Goal: Task Accomplishment & Management: Use online tool/utility

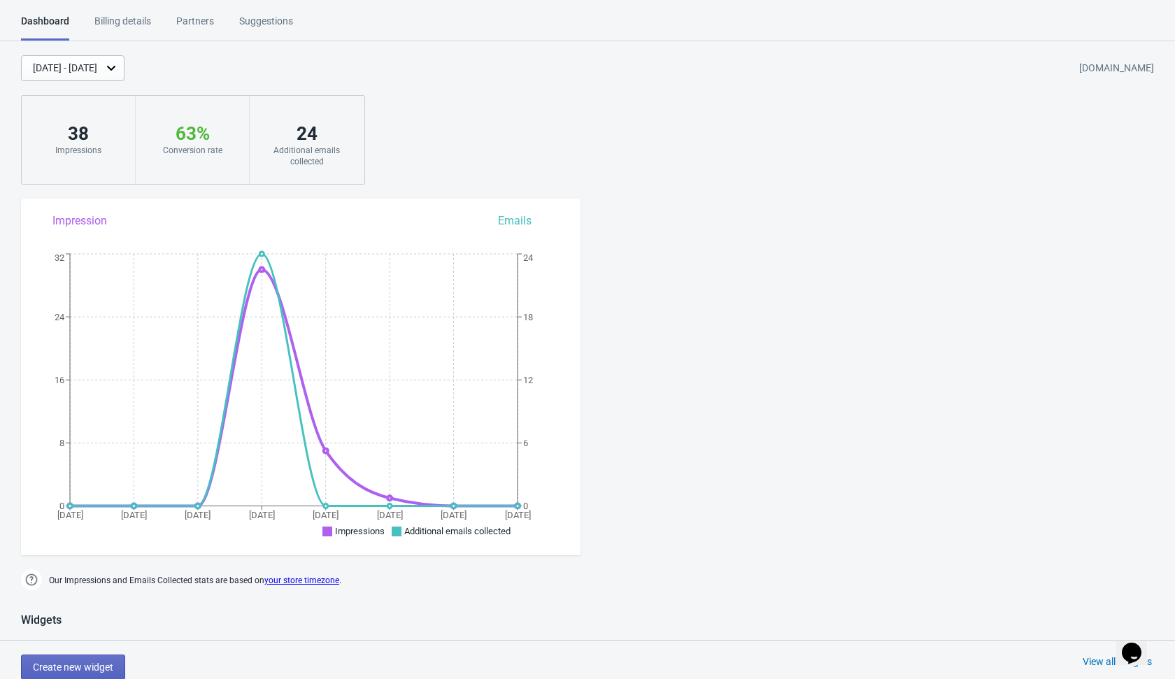
click at [588, 131] on div "[DATE] - [DATE] [DOMAIN_NAME] 38 Impressions 63 % Your Tada Widget has a conver…" at bounding box center [587, 119] width 1175 height 129
click at [476, 101] on div "[DATE] - [DATE] [DOMAIN_NAME] 38 Impressions 63 % Your Tada Widget has a conver…" at bounding box center [587, 119] width 1175 height 129
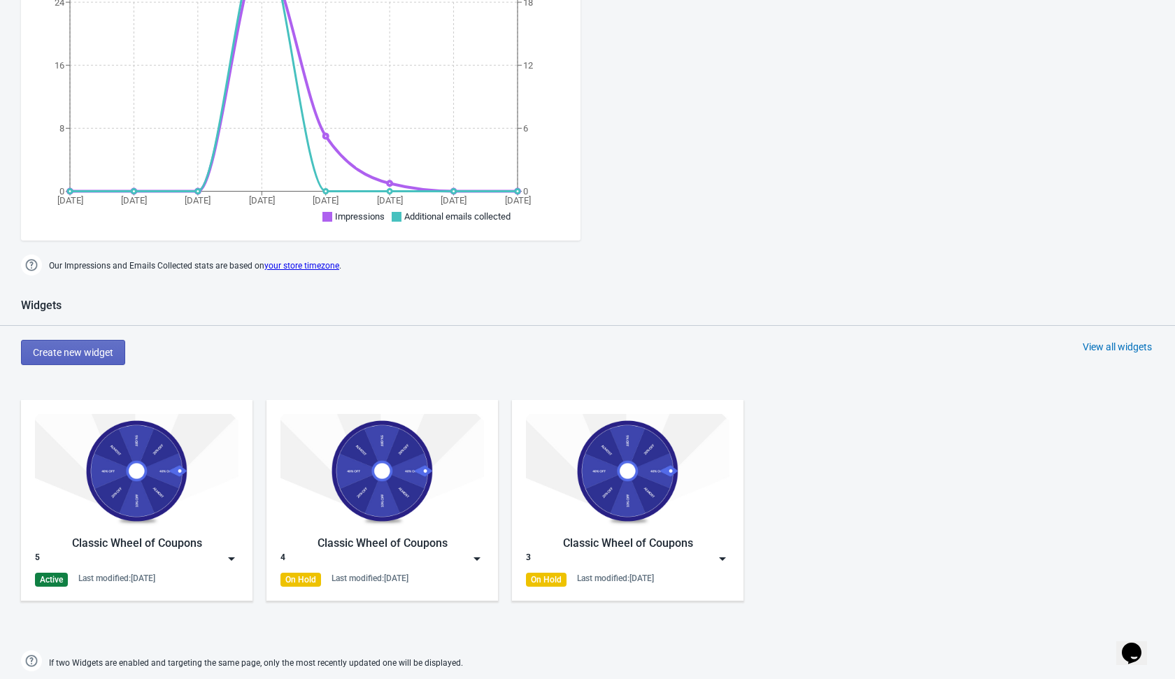
scroll to position [381, 0]
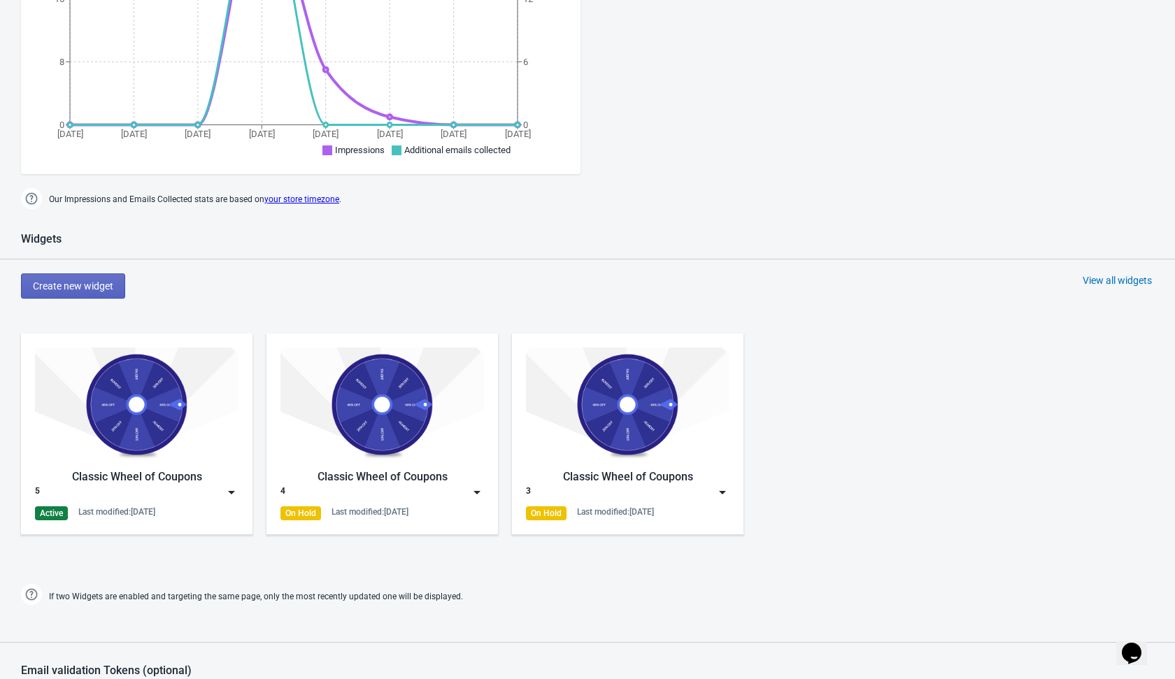
click at [236, 491] on img at bounding box center [232, 492] width 14 height 14
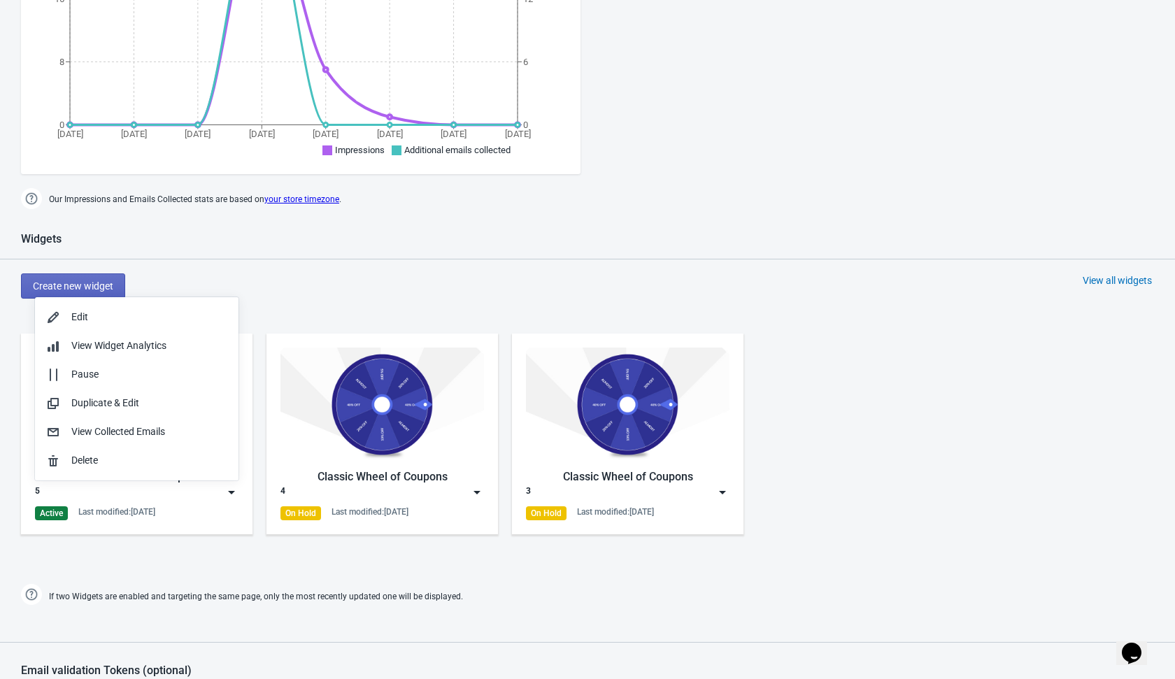
click at [341, 311] on div "Widgets Create new widget View all widgets Classic Wheel of Coupons 5 Active La…" at bounding box center [587, 420] width 1175 height 376
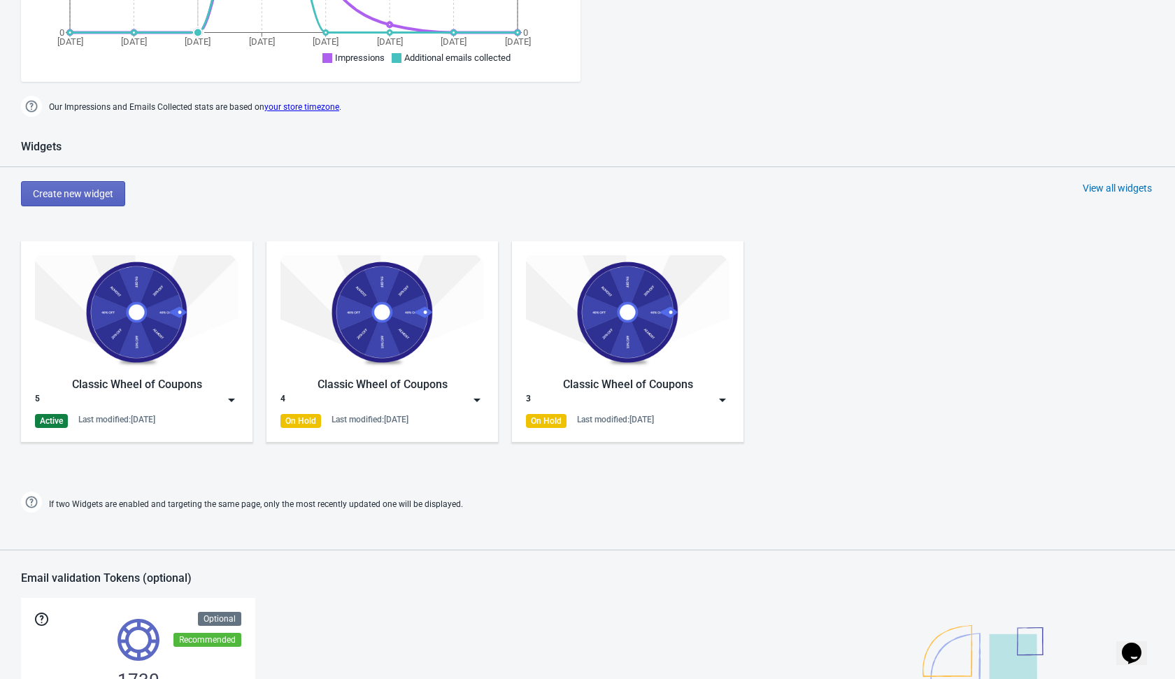
scroll to position [479, 0]
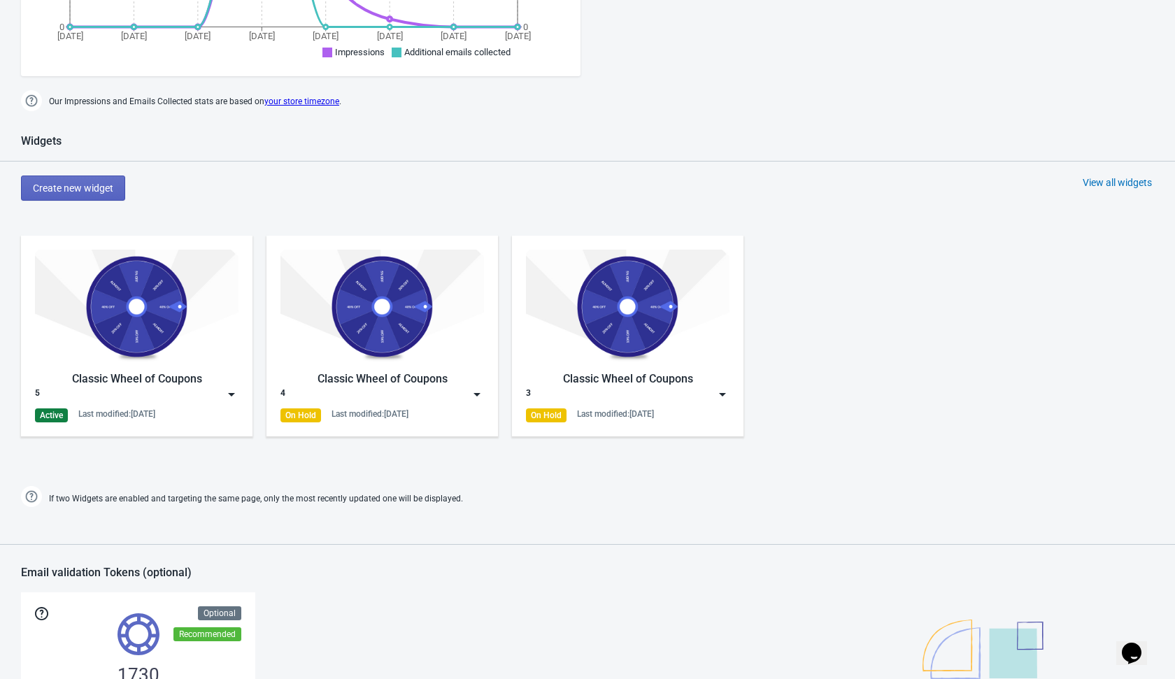
click at [232, 395] on img at bounding box center [232, 394] width 14 height 14
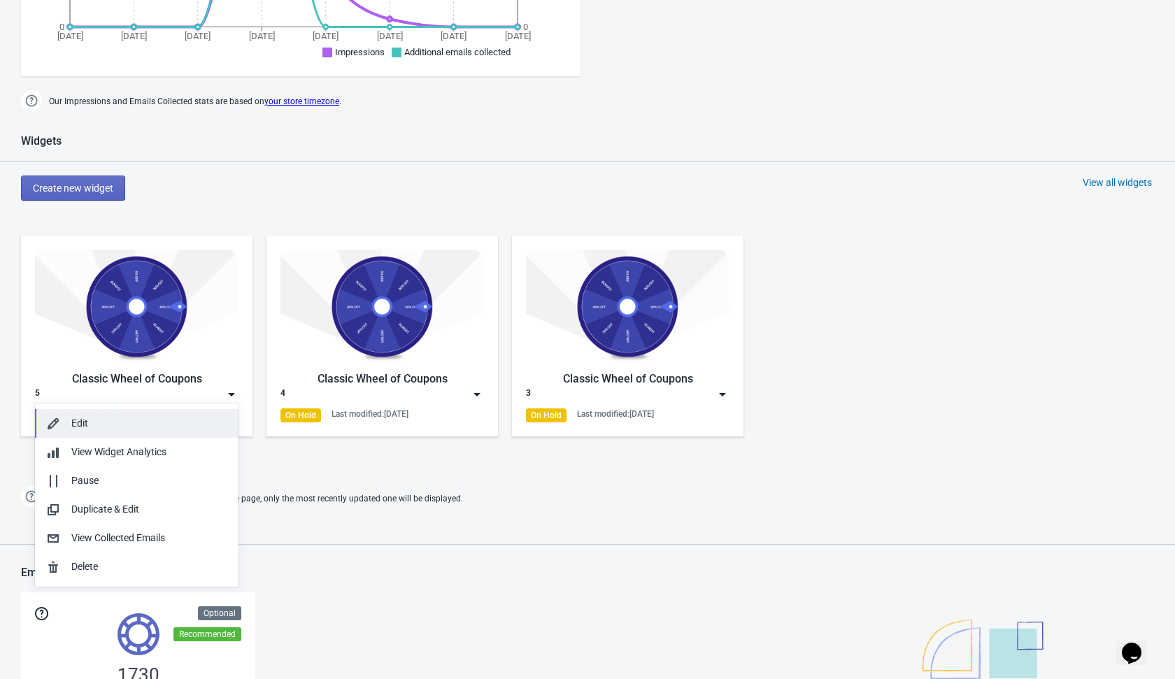
click at [166, 418] on div "Edit" at bounding box center [149, 423] width 156 height 15
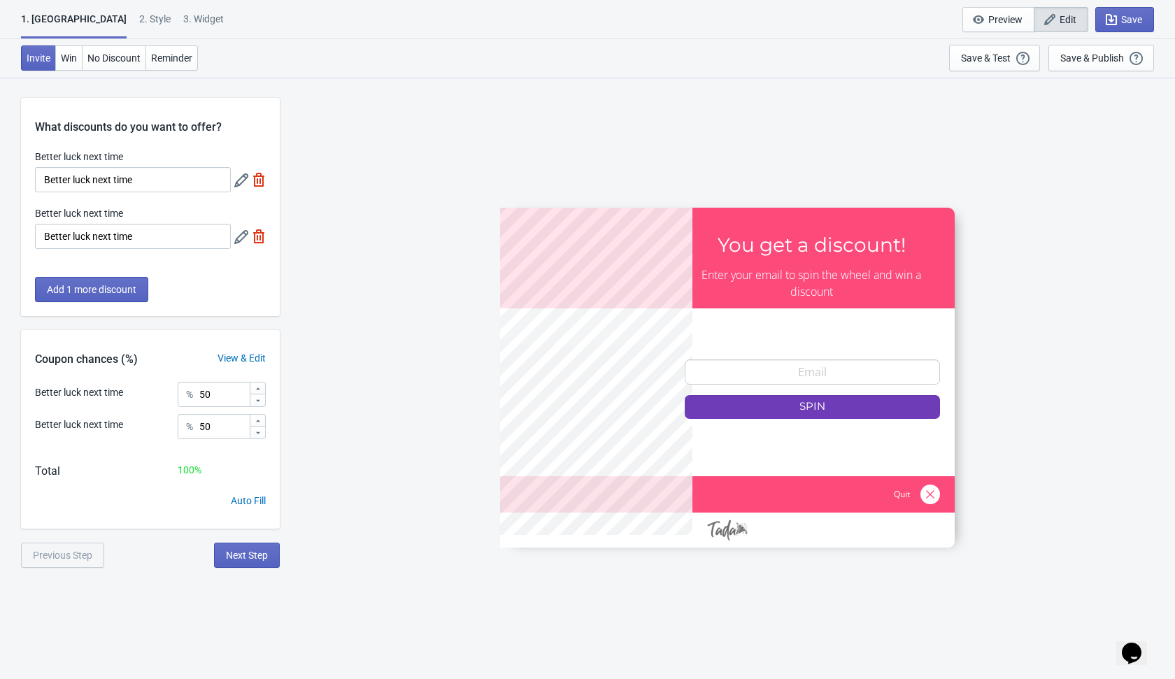
scroll to position [10, 0]
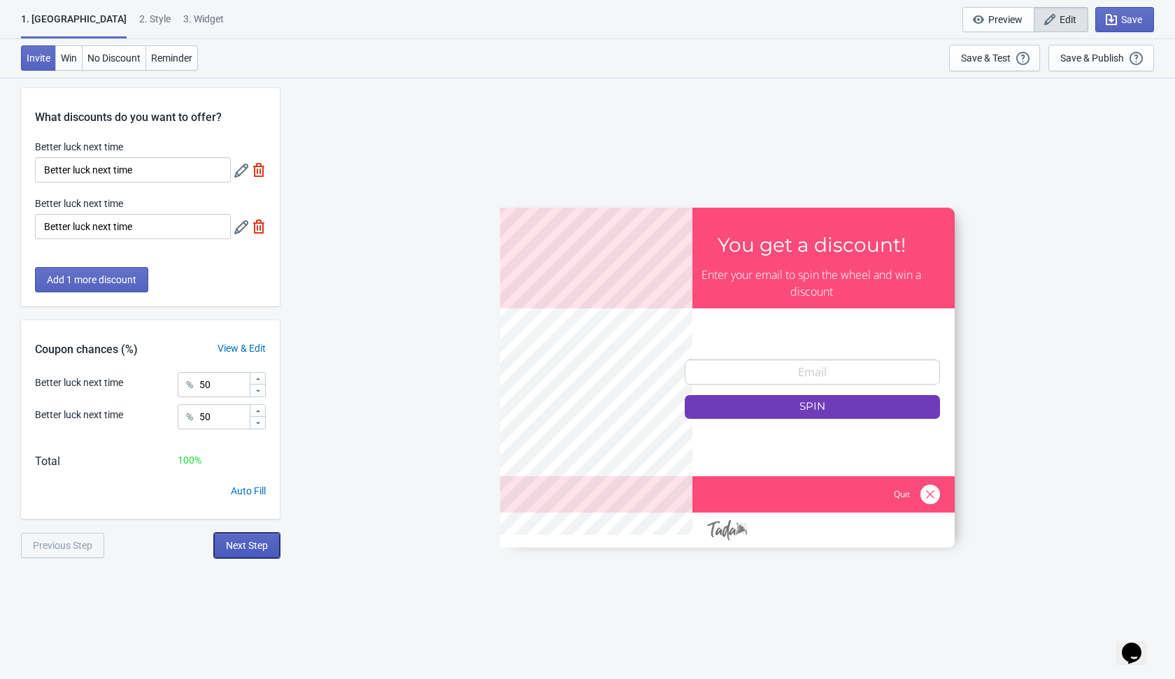
click at [262, 543] on span "Next Step" at bounding box center [247, 545] width 42 height 11
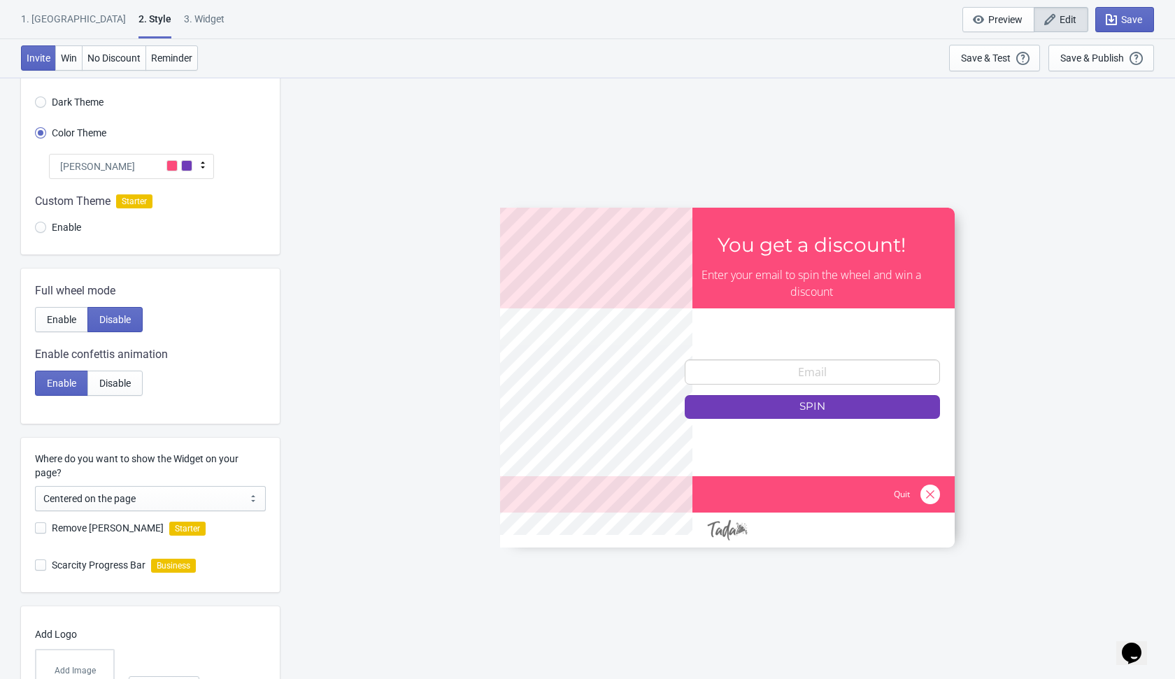
scroll to position [185, 0]
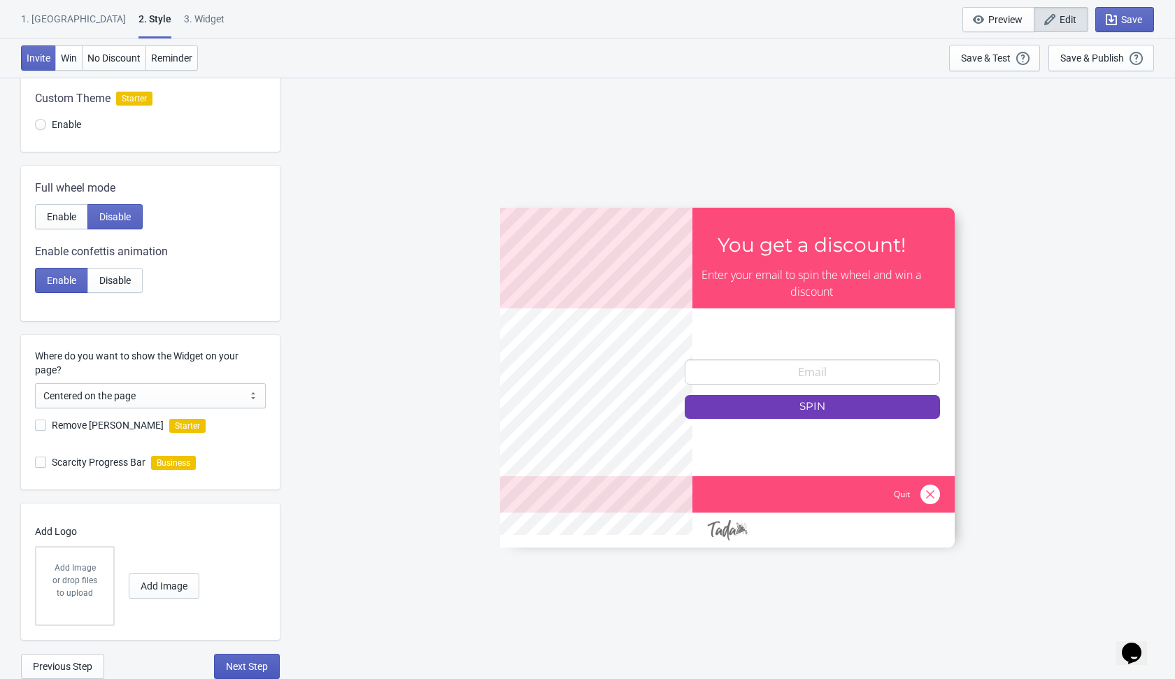
click at [241, 663] on span "Next Step" at bounding box center [247, 666] width 42 height 11
select select "specificURL"
select select "once"
select select "1"
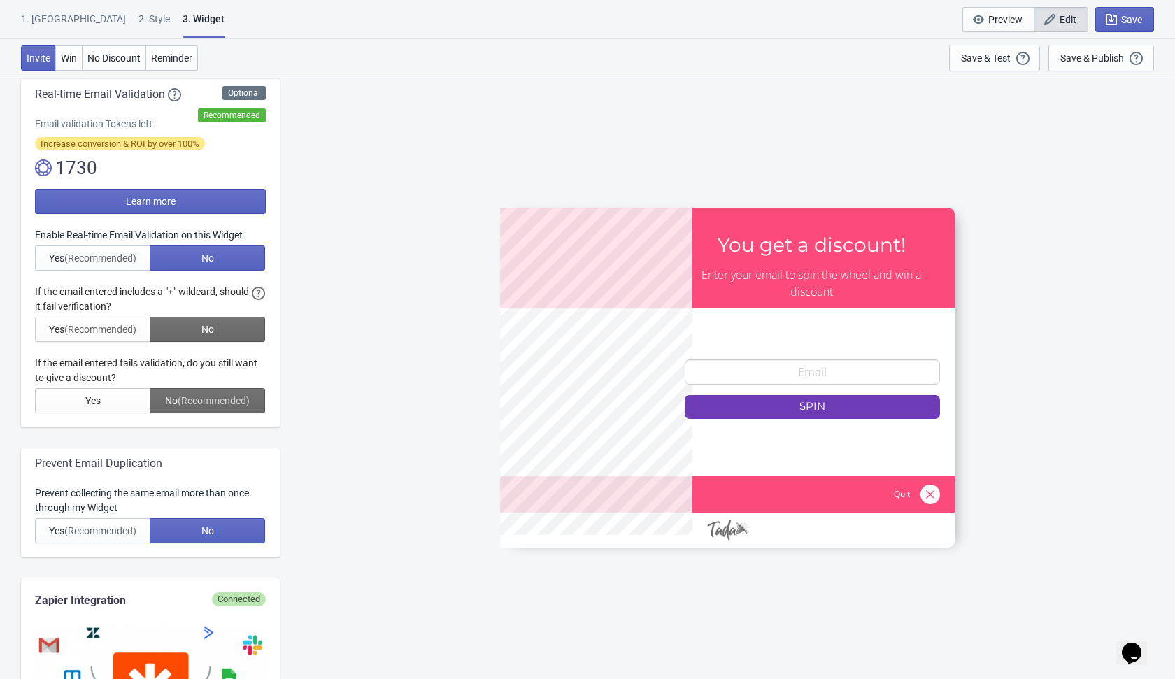
scroll to position [266, 0]
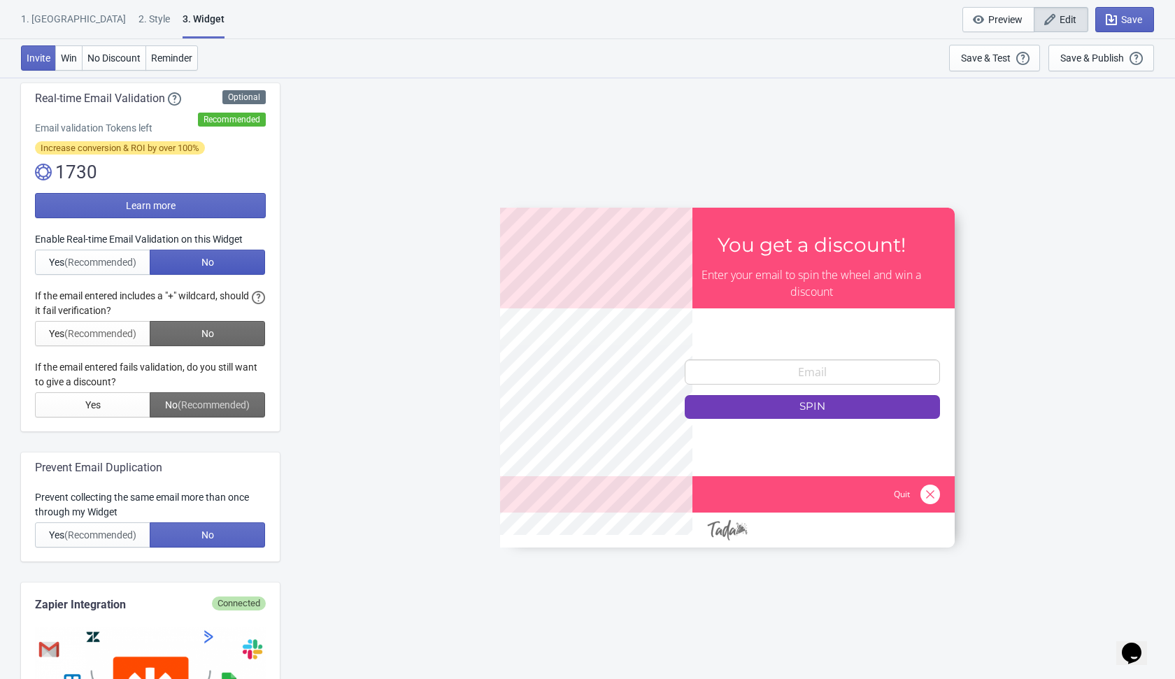
click at [227, 269] on button "No" at bounding box center [207, 262] width 115 height 25
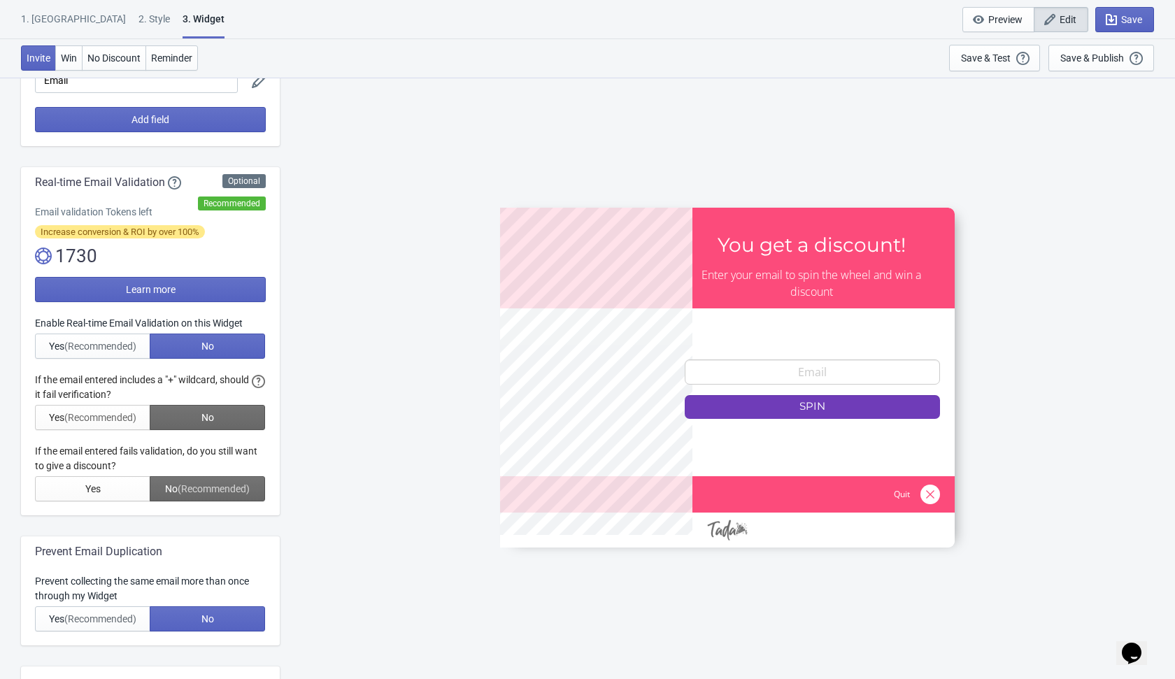
scroll to position [124, 0]
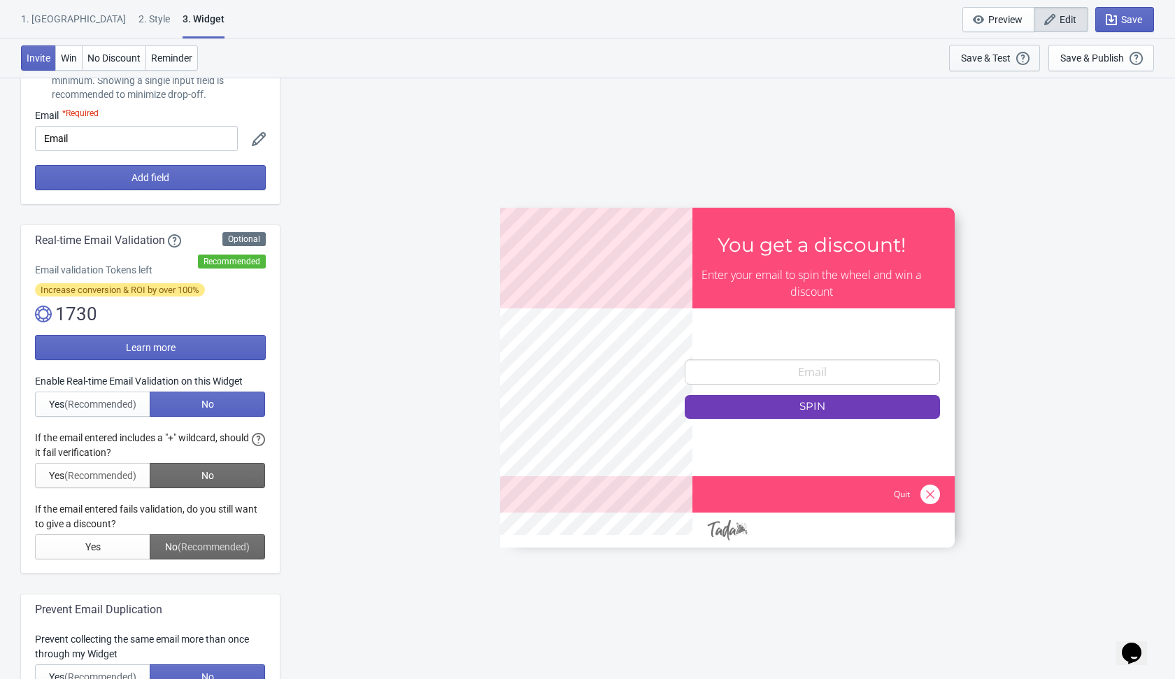
click at [1000, 58] on div "Save & Test" at bounding box center [986, 57] width 50 height 11
